Goal: Task Accomplishment & Management: Use online tool/utility

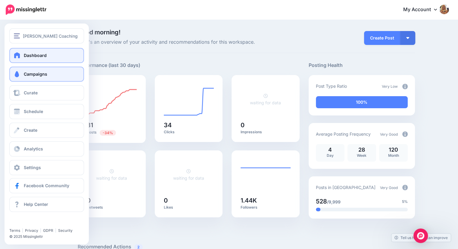
click at [29, 74] on span "Campaigns" at bounding box center [35, 73] width 23 height 5
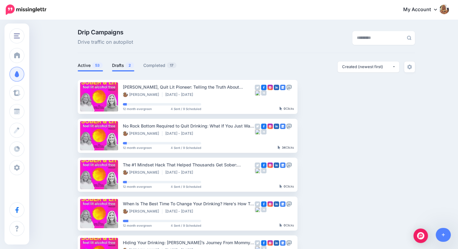
click at [120, 64] on link "Drafts 2" at bounding box center [123, 65] width 22 height 7
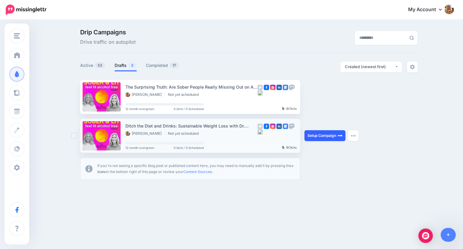
click at [331, 138] on link "Setup Campaign" at bounding box center [324, 135] width 41 height 11
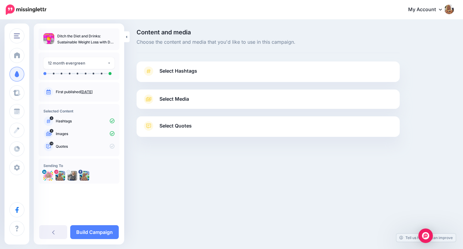
click at [183, 69] on span "Select Hashtags" at bounding box center [178, 71] width 38 height 8
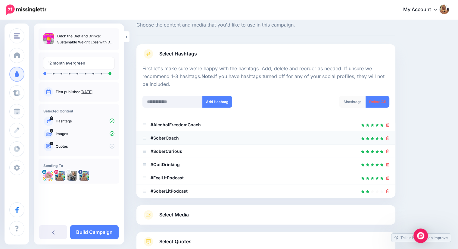
scroll to position [60, 0]
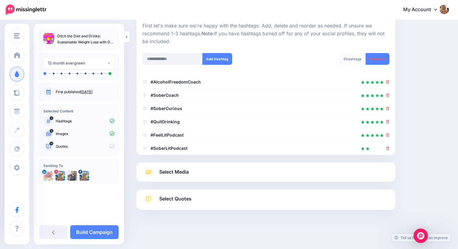
click at [178, 173] on span "Select Media" at bounding box center [174, 172] width 30 height 8
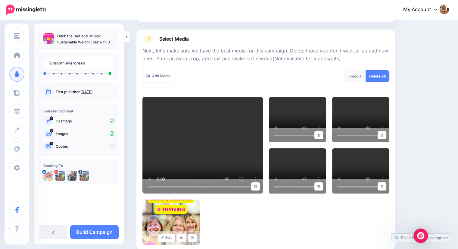
click at [278, 179] on div at bounding box center [297, 186] width 57 height 14
click at [383, 135] on icon at bounding box center [382, 134] width 3 height 3
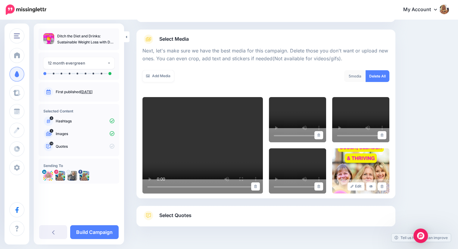
click at [205, 83] on div "Add Media What media would you like to add? Upload AI Gallery Unsplash GIPHY" at bounding box center [202, 79] width 128 height 19
click at [278, 128] on div at bounding box center [297, 135] width 57 height 14
